Goal: Transaction & Acquisition: Book appointment/travel/reservation

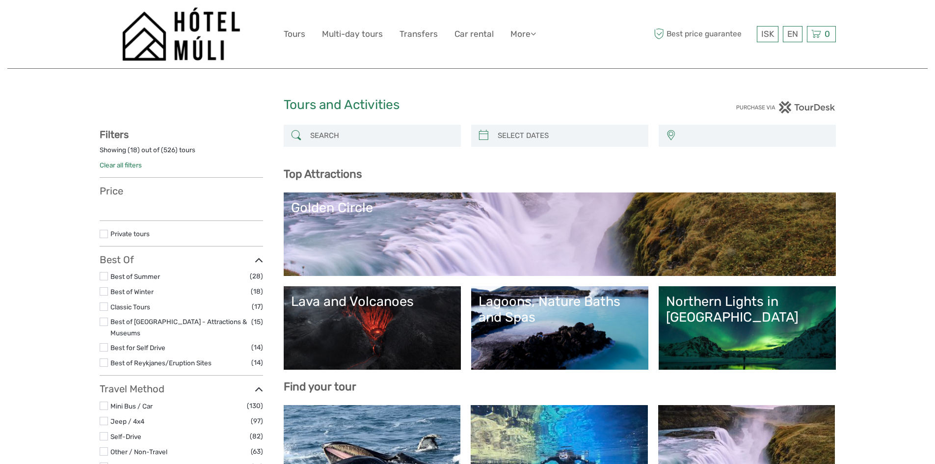
select select
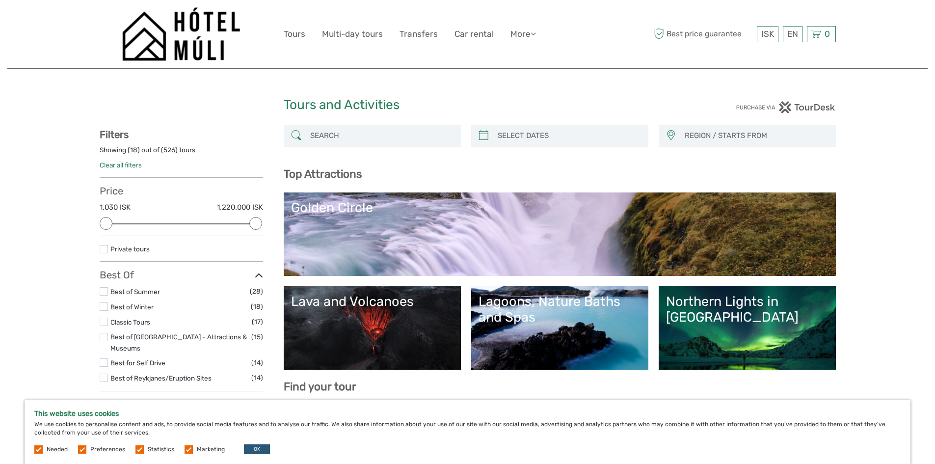
drag, startPoint x: 569, startPoint y: 322, endPoint x: 578, endPoint y: 314, distance: 12.9
click at [569, 321] on div "Lagoons, Nature Baths and Spas" at bounding box center [559, 309] width 162 height 32
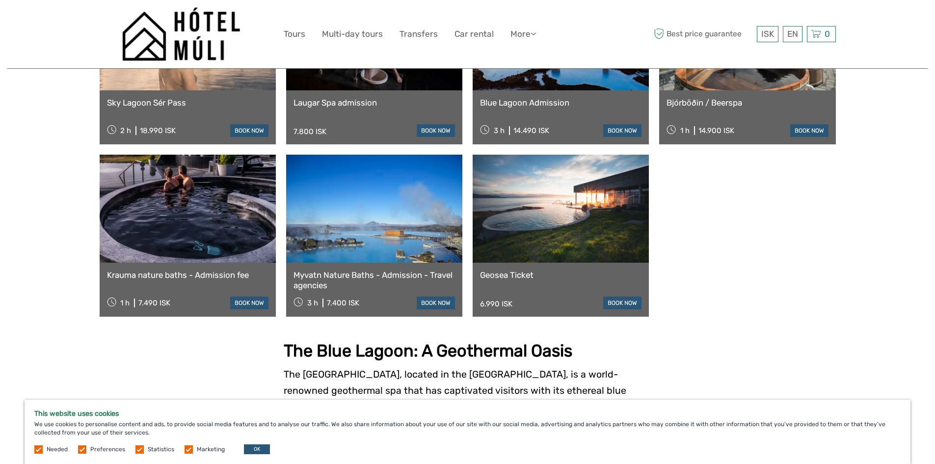
scroll to position [834, 0]
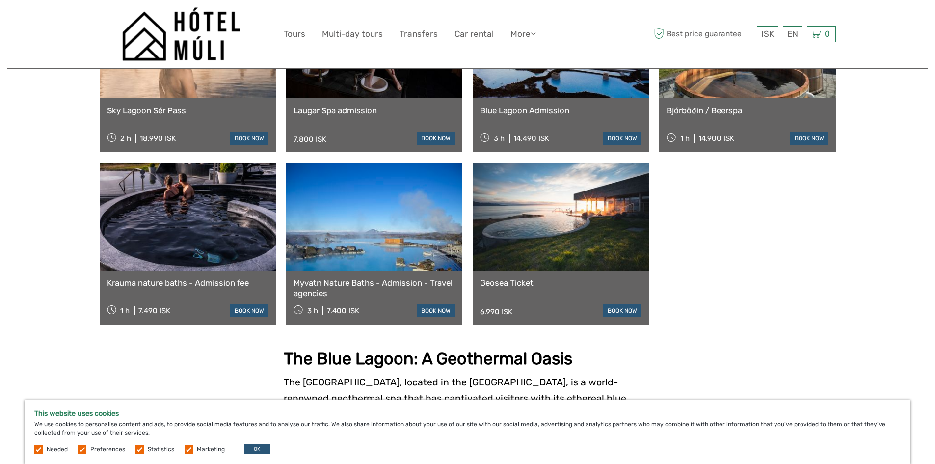
click at [389, 289] on link "Myvatn Nature Baths - Admission - Travel agencies" at bounding box center [373, 288] width 161 height 20
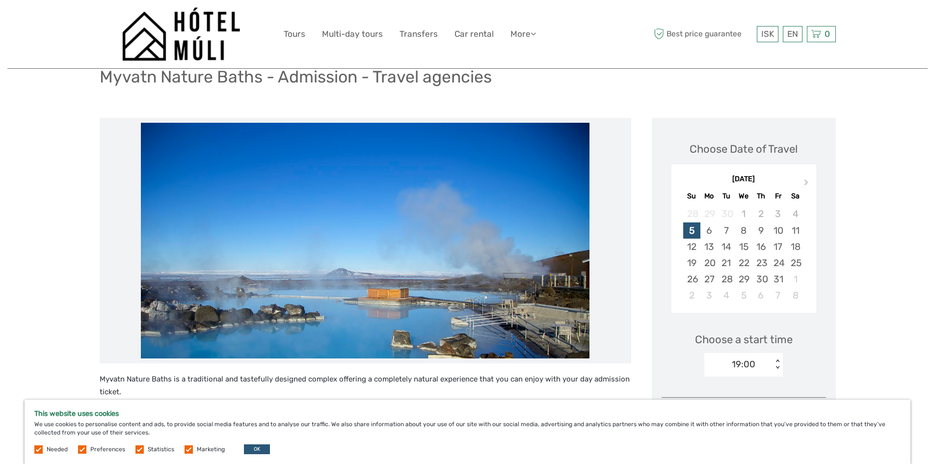
scroll to position [49, 0]
